Goal: Task Accomplishment & Management: Complete application form

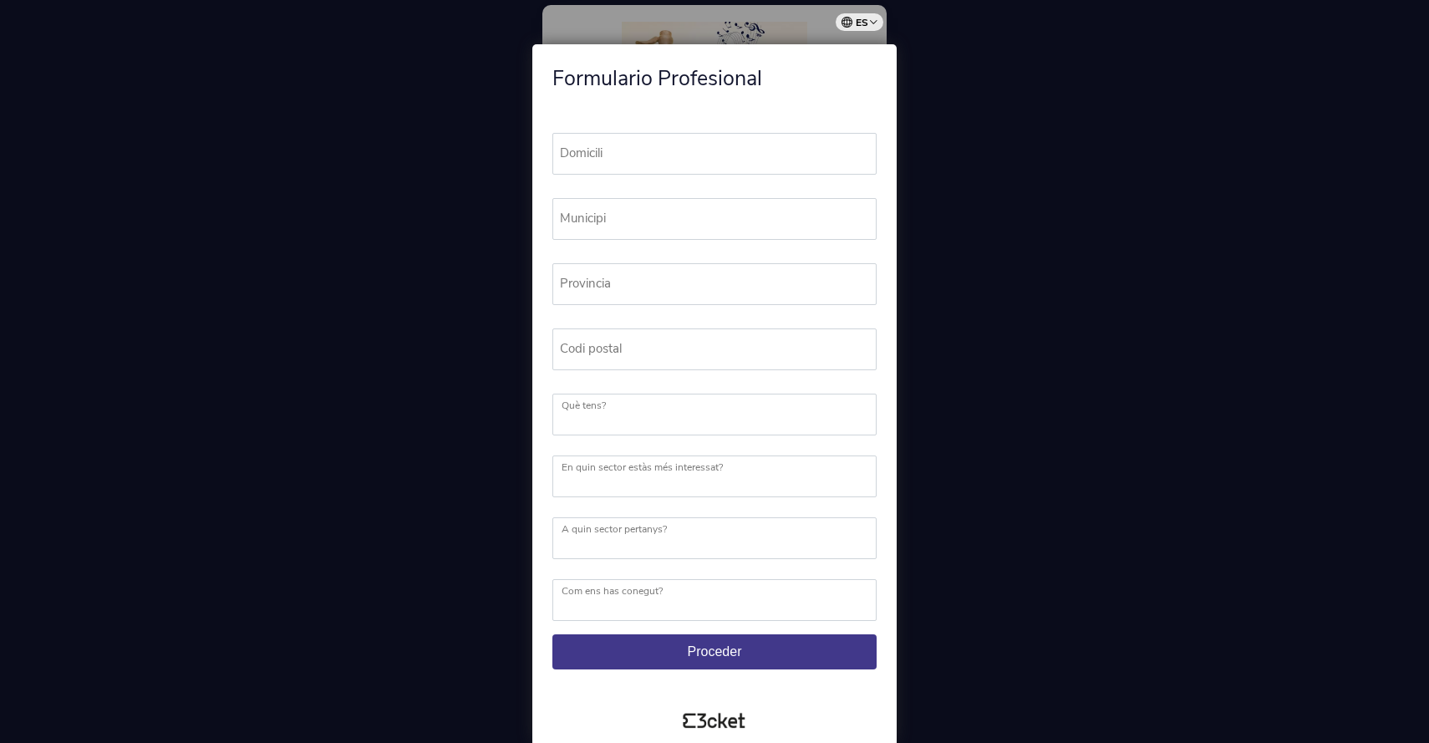
scroll to position [12, 0]
click at [613, 153] on label "Domicili" at bounding box center [721, 153] width 339 height 41
click at [613, 153] on input "Domicili" at bounding box center [714, 154] width 324 height 42
type input "Sant Cugat"
click at [610, 216] on label "Municipi" at bounding box center [721, 218] width 339 height 41
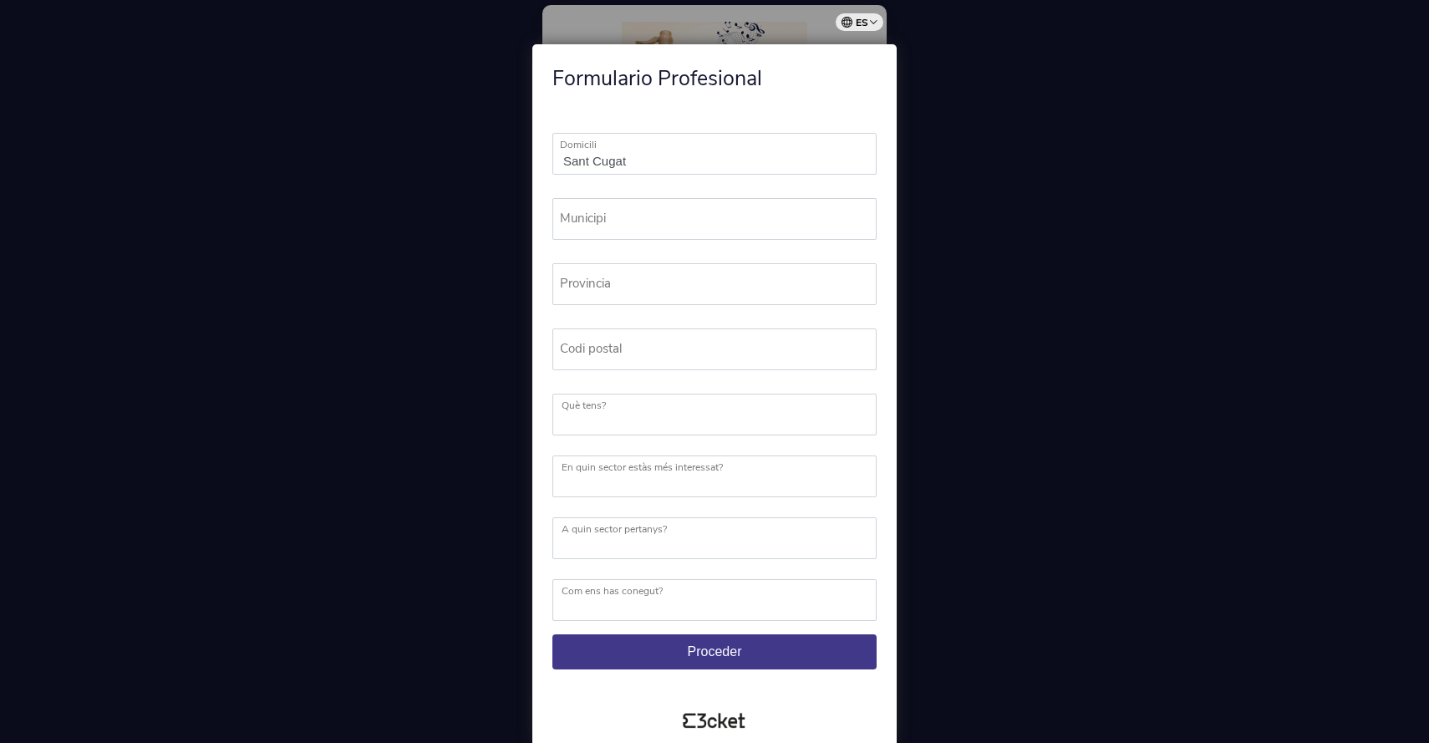
click at [610, 216] on input "Municipi" at bounding box center [714, 219] width 324 height 42
type input "Sant Cugat"
drag, startPoint x: 640, startPoint y: 230, endPoint x: 504, endPoint y: 220, distance: 136.6
click at [504, 220] on div "Formulario Profesional Sant Cugat Domicili Campo obligatorio Sant Cugat Municip…" at bounding box center [714, 371] width 1429 height 743
type input "Barbera"
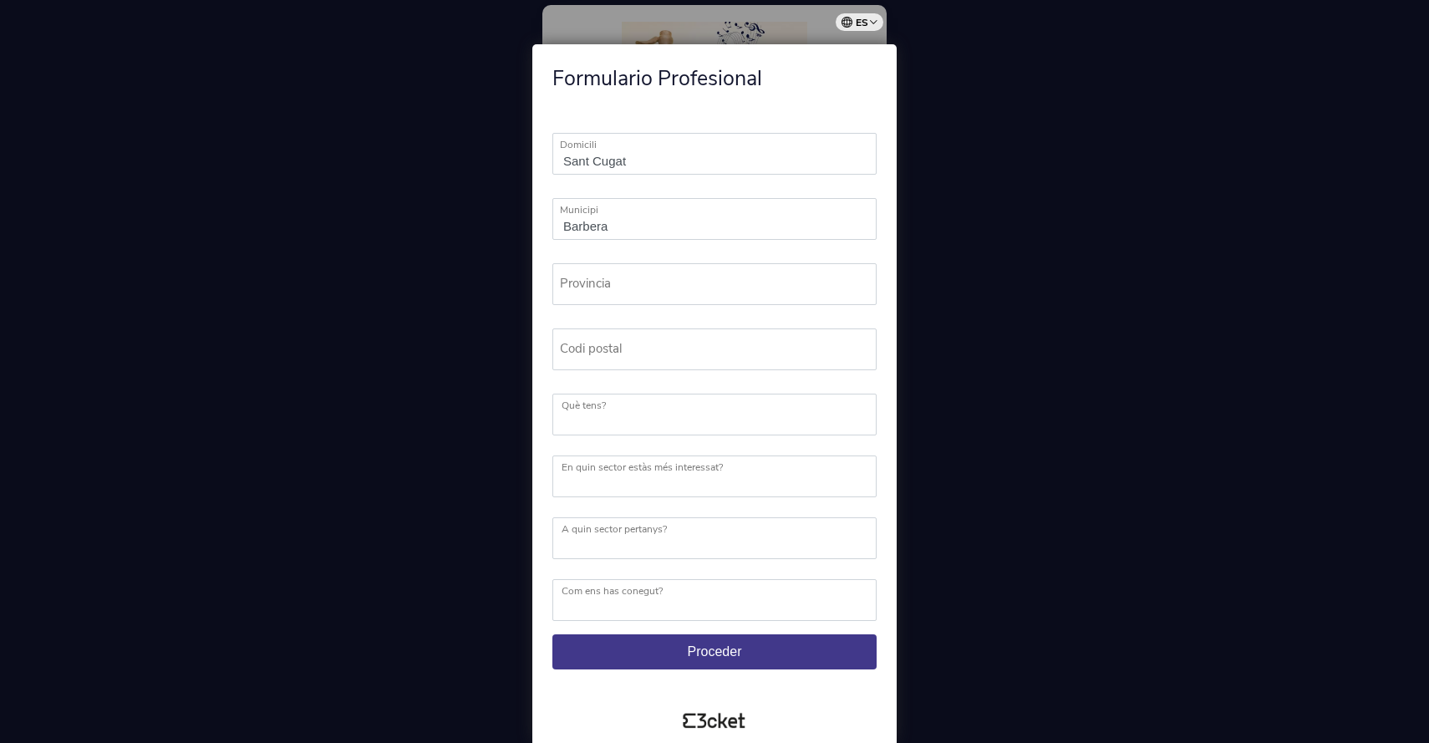
click at [564, 282] on label "Provincia" at bounding box center [721, 283] width 339 height 41
click at [564, 282] on input "Provincia" at bounding box center [714, 284] width 324 height 42
type input "Barna"
click at [581, 355] on label "Codi postal" at bounding box center [721, 348] width 339 height 41
click at [581, 355] on input "Codi postal" at bounding box center [714, 349] width 324 height 42
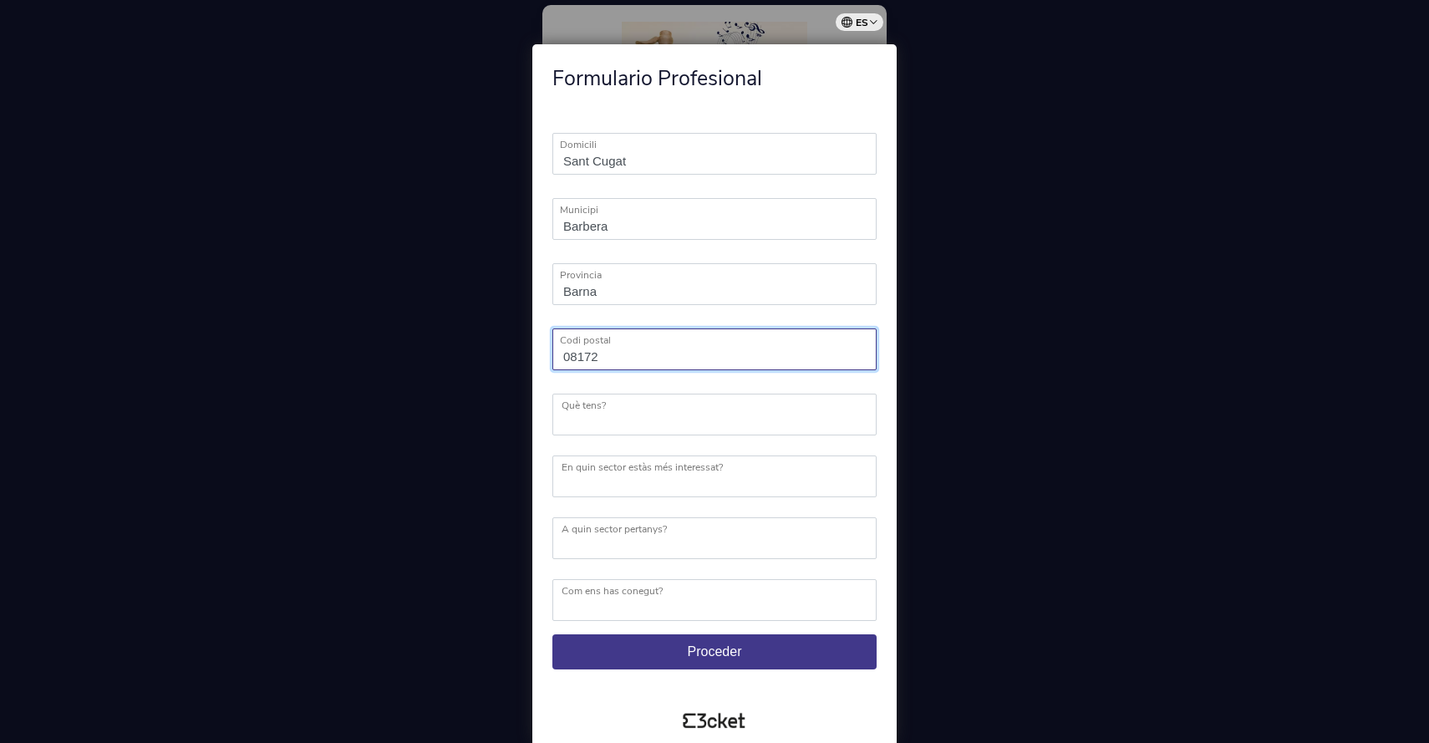
type input "08172"
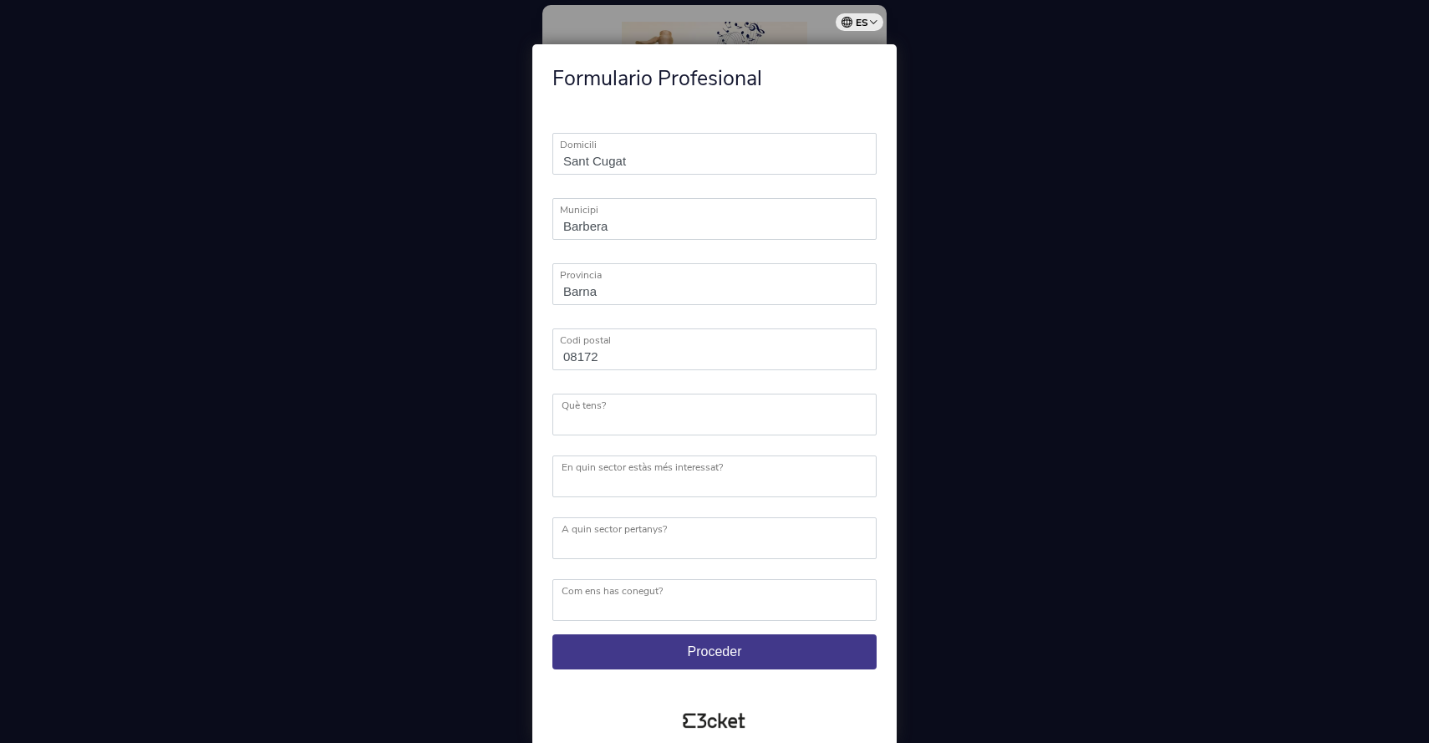
select select "Restaurant"
select select "Begudes"
select select "Vins"
select select "La Vanguardia"
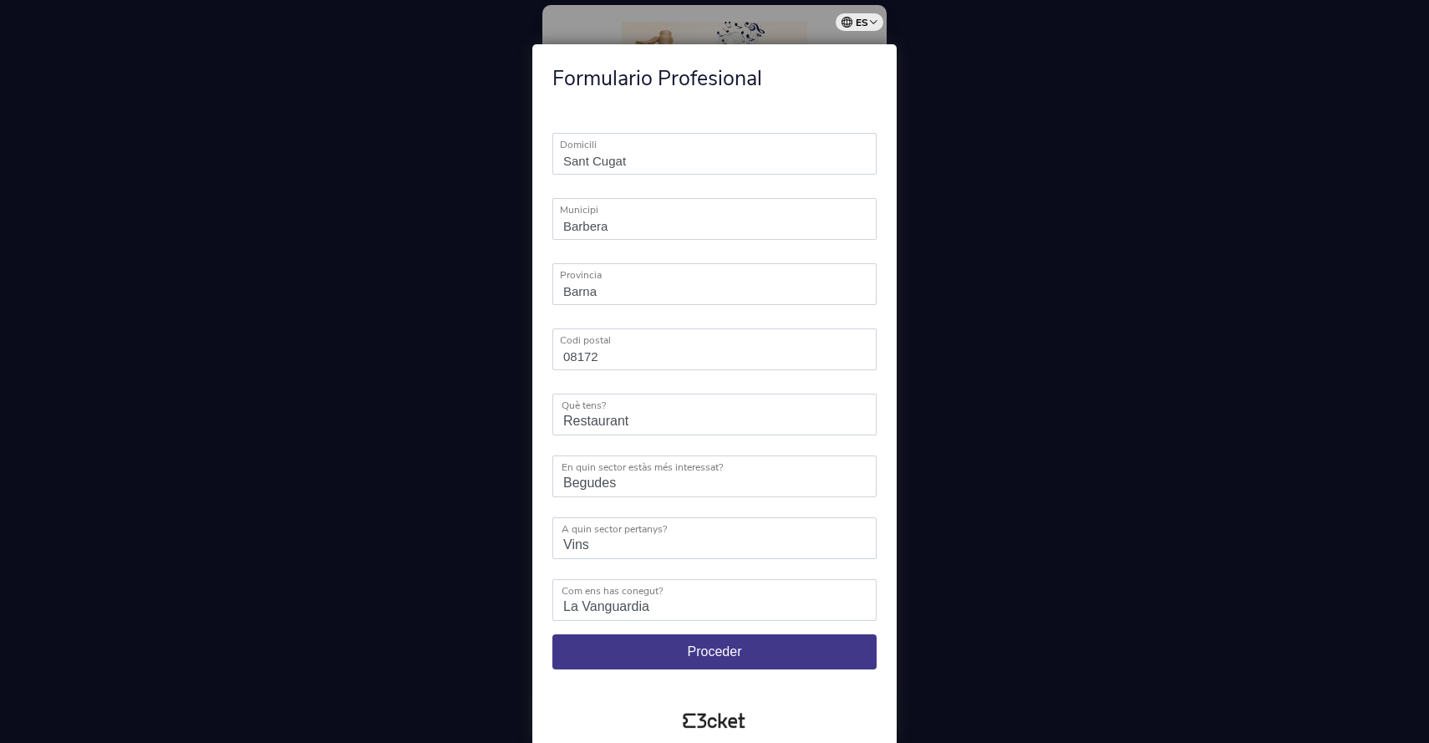
click at [702, 642] on button "Proceder" at bounding box center [714, 651] width 324 height 35
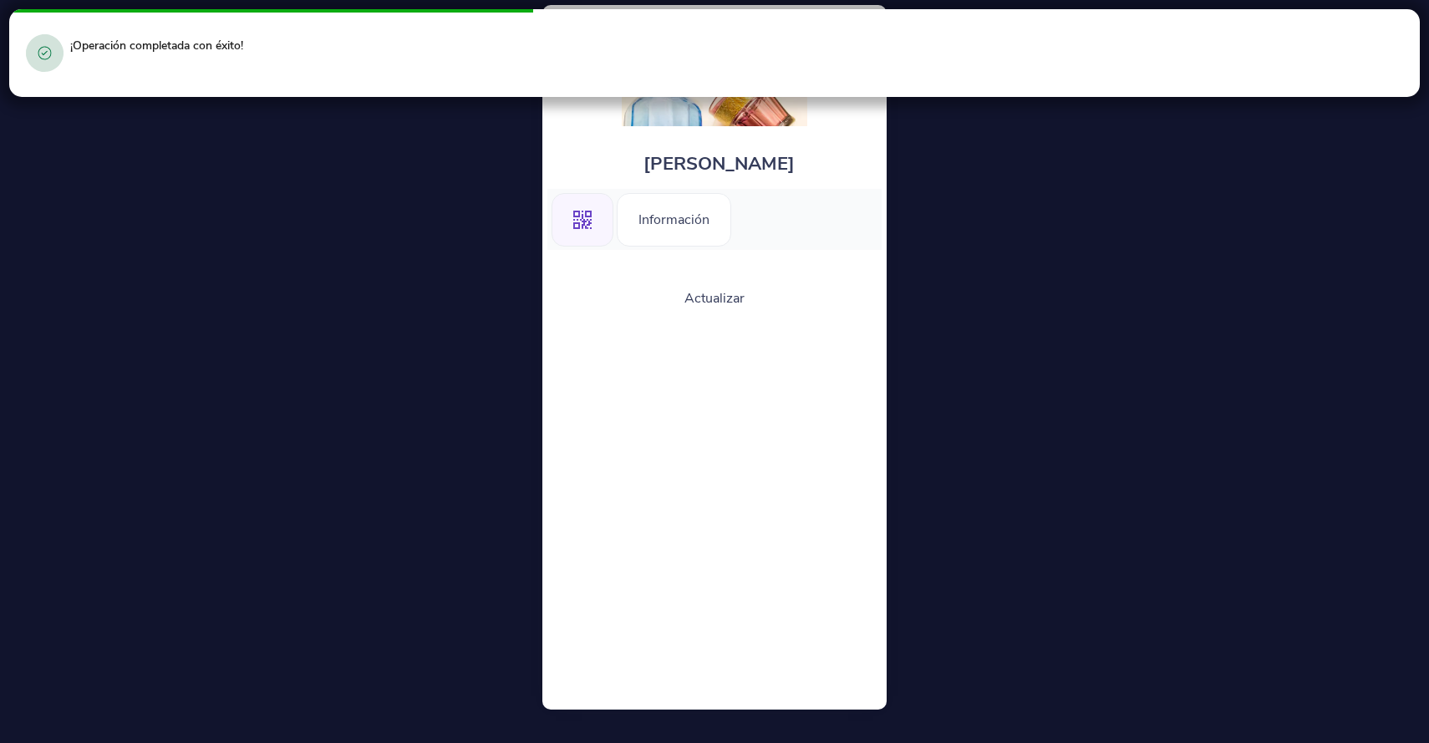
click at [592, 228] on div ".st0{fill-rule:evenodd;clip-rule:evenodd;}" at bounding box center [582, 219] width 62 height 53
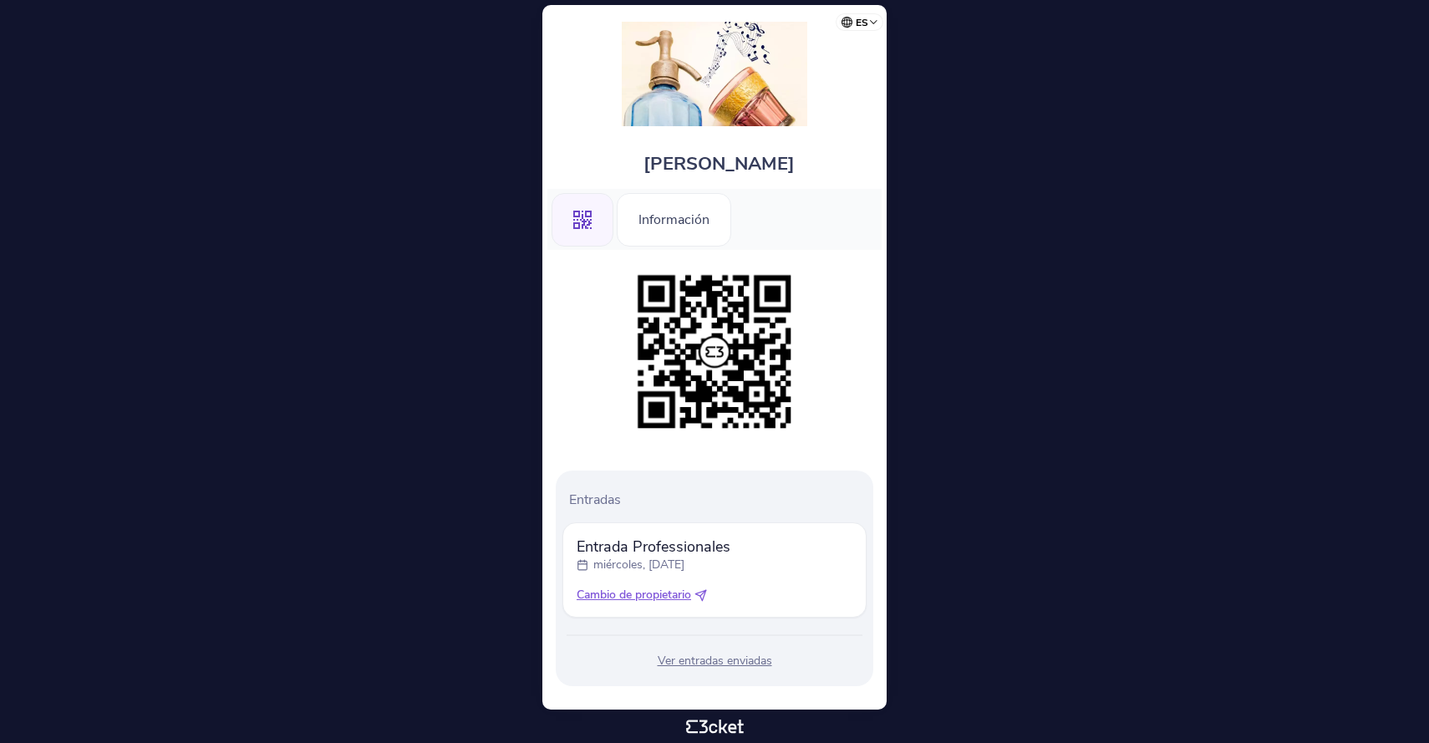
click at [651, 221] on div "Información" at bounding box center [674, 219] width 114 height 53
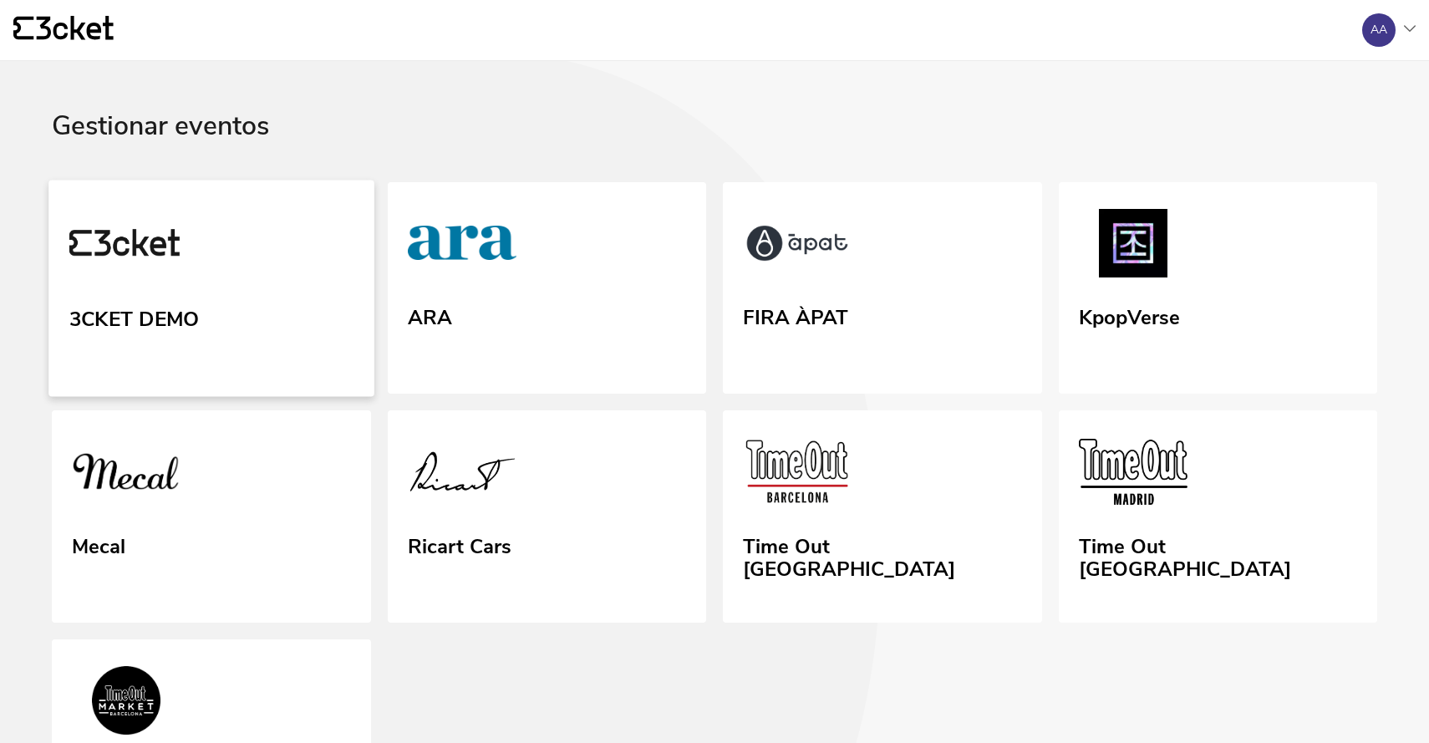
click at [116, 248] on img at bounding box center [124, 245] width 111 height 77
